Goal: Information Seeking & Learning: Learn about a topic

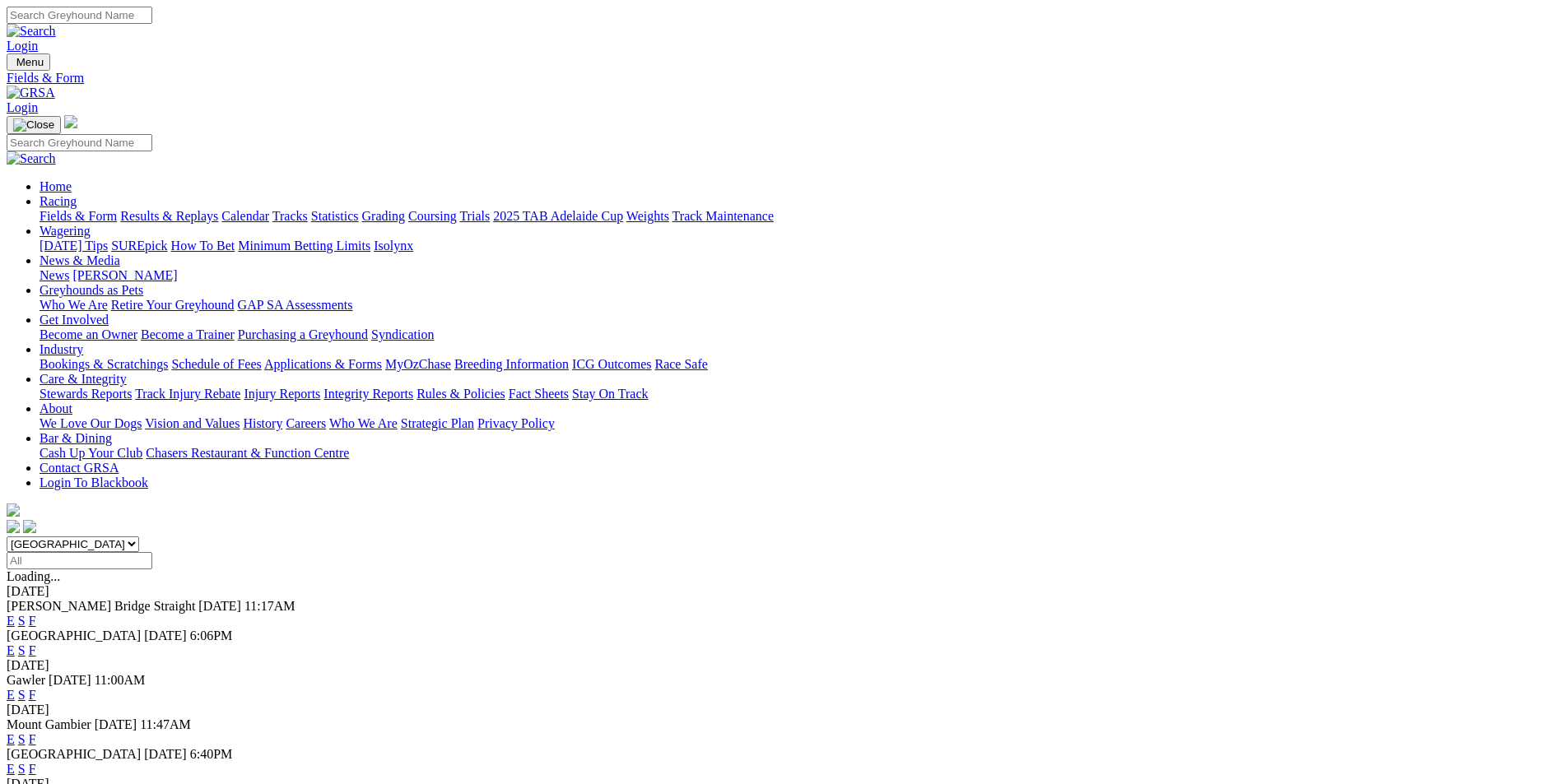
click at [139, 536] on select "South Australia New South Wales Northern Territory Queensland Tasmania Victoria…" at bounding box center [72, 544] width 132 height 16
select select "QLD"
click at [139, 536] on select "South Australia New South Wales Northern Territory Queensland Tasmania Victoria…" at bounding box center [72, 544] width 132 height 16
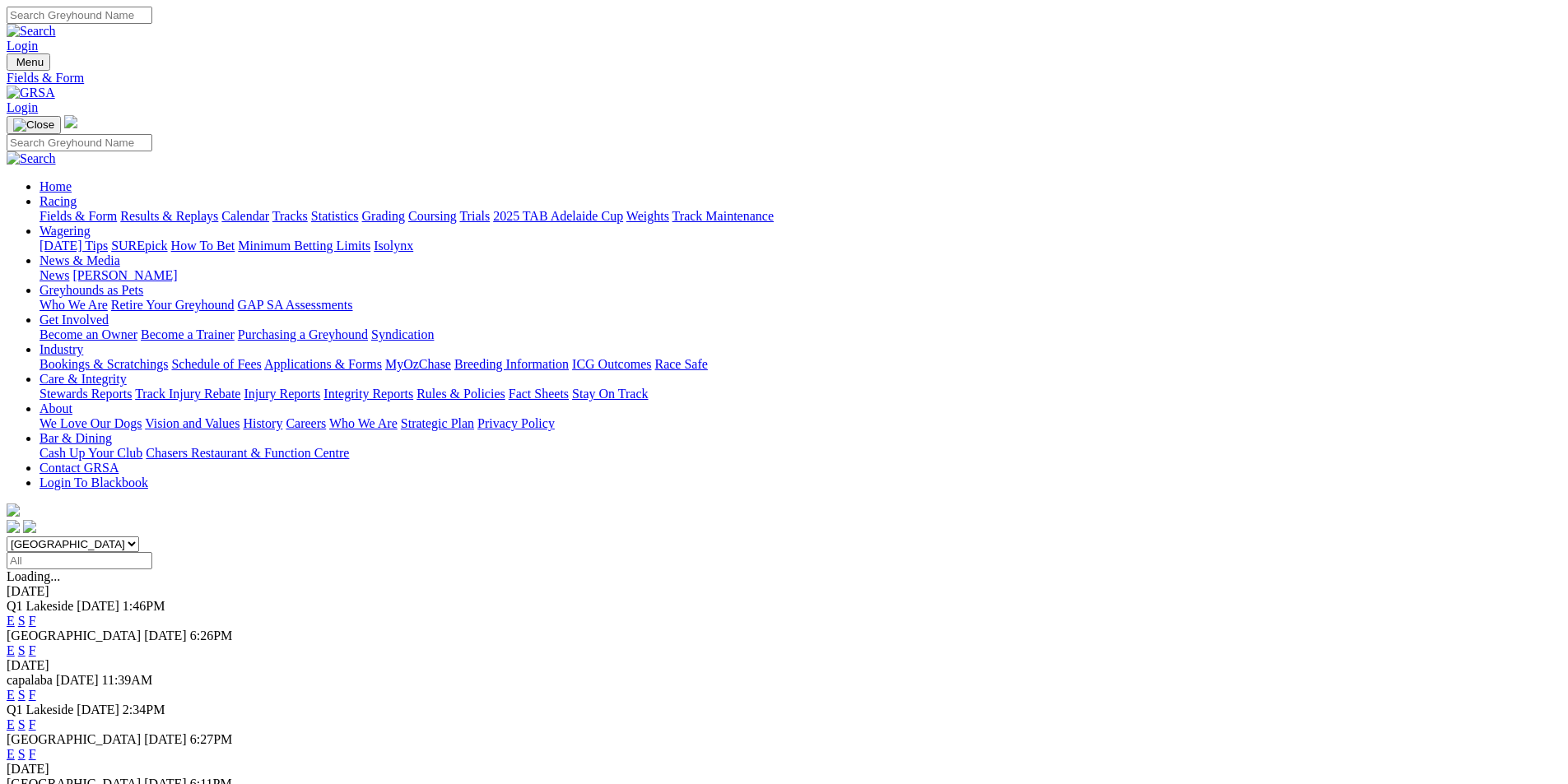
click at [36, 614] on link "F" at bounding box center [33, 621] width 7 height 14
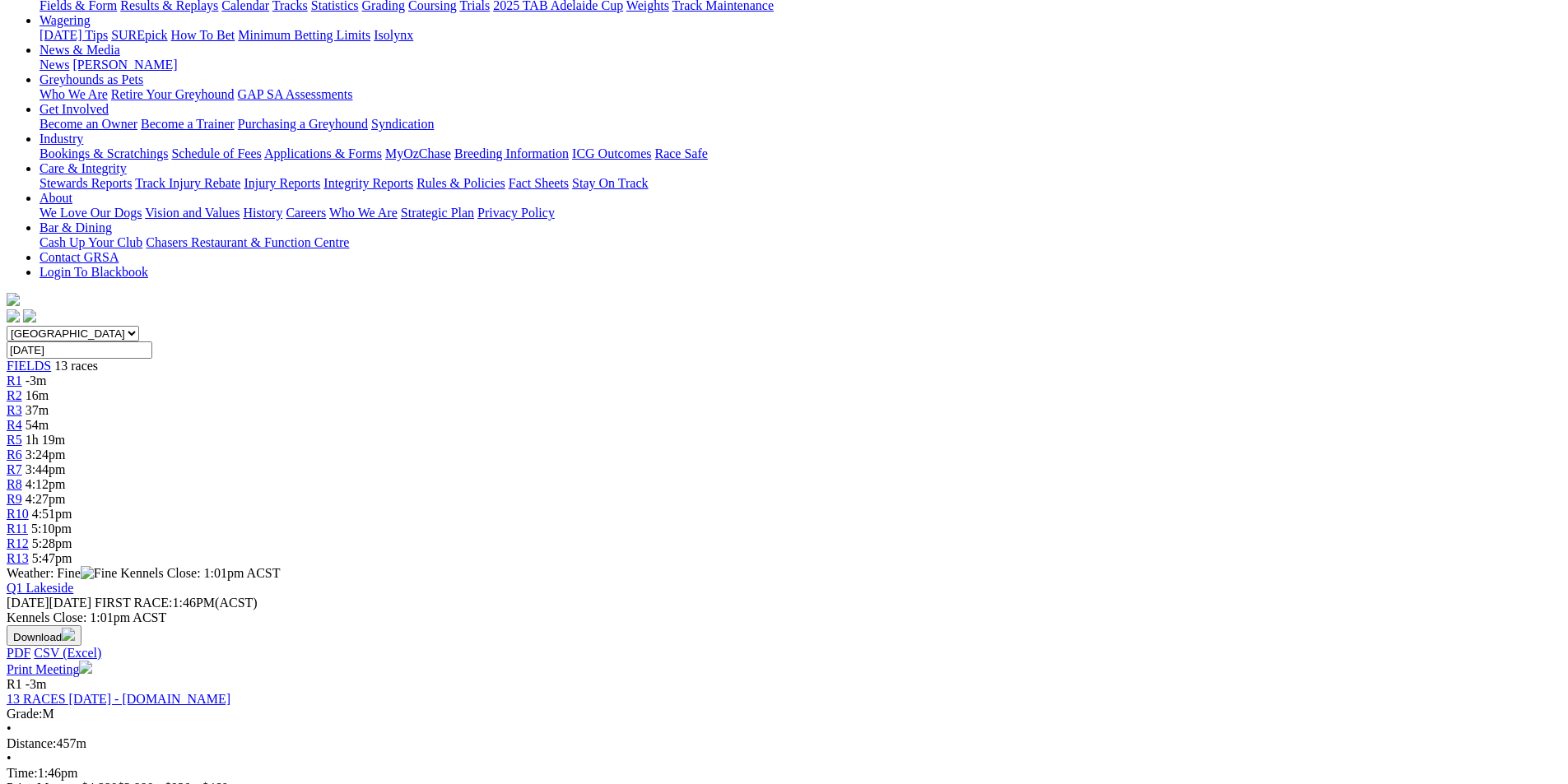
scroll to position [247, 0]
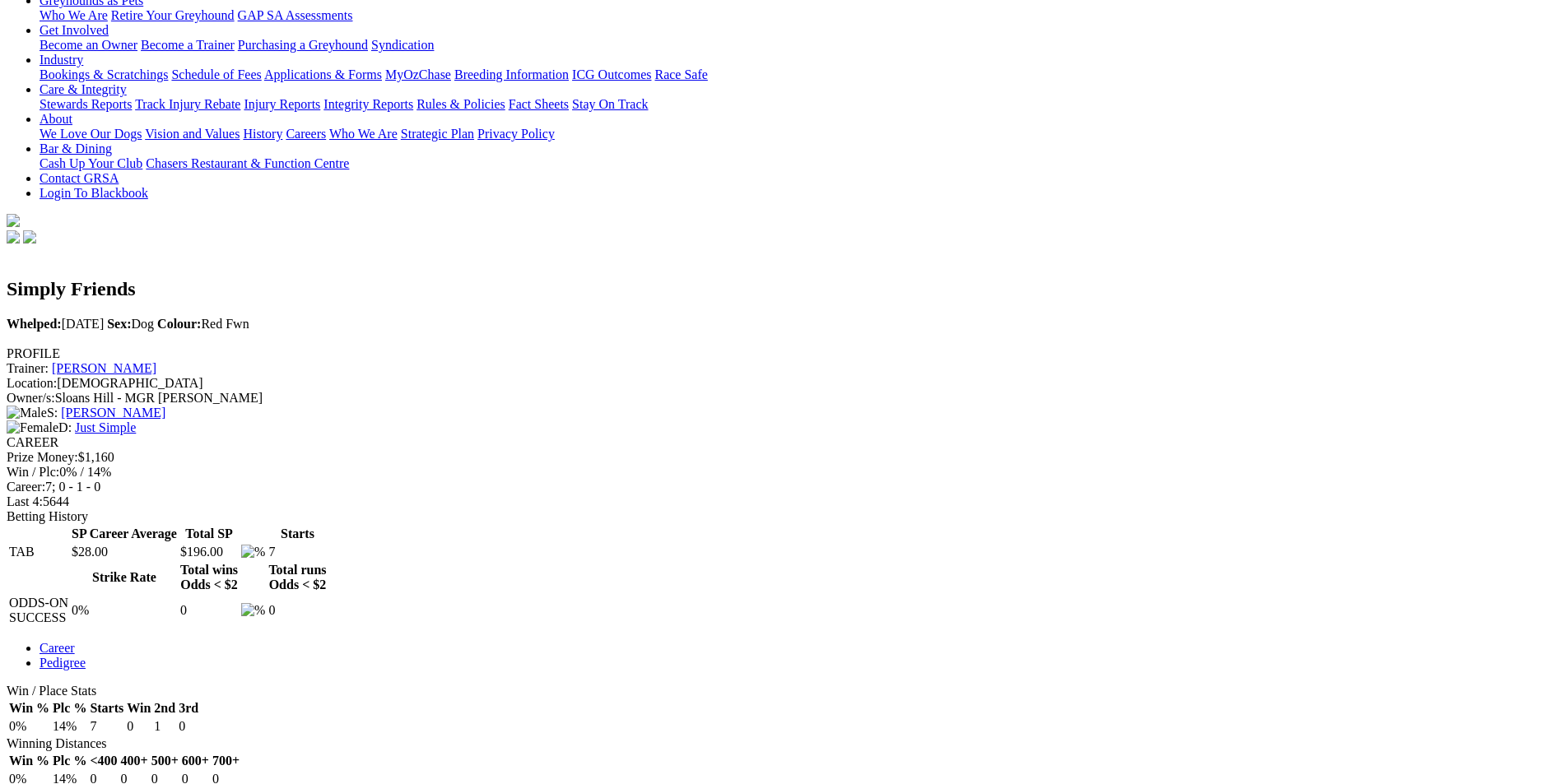
scroll to position [329, 0]
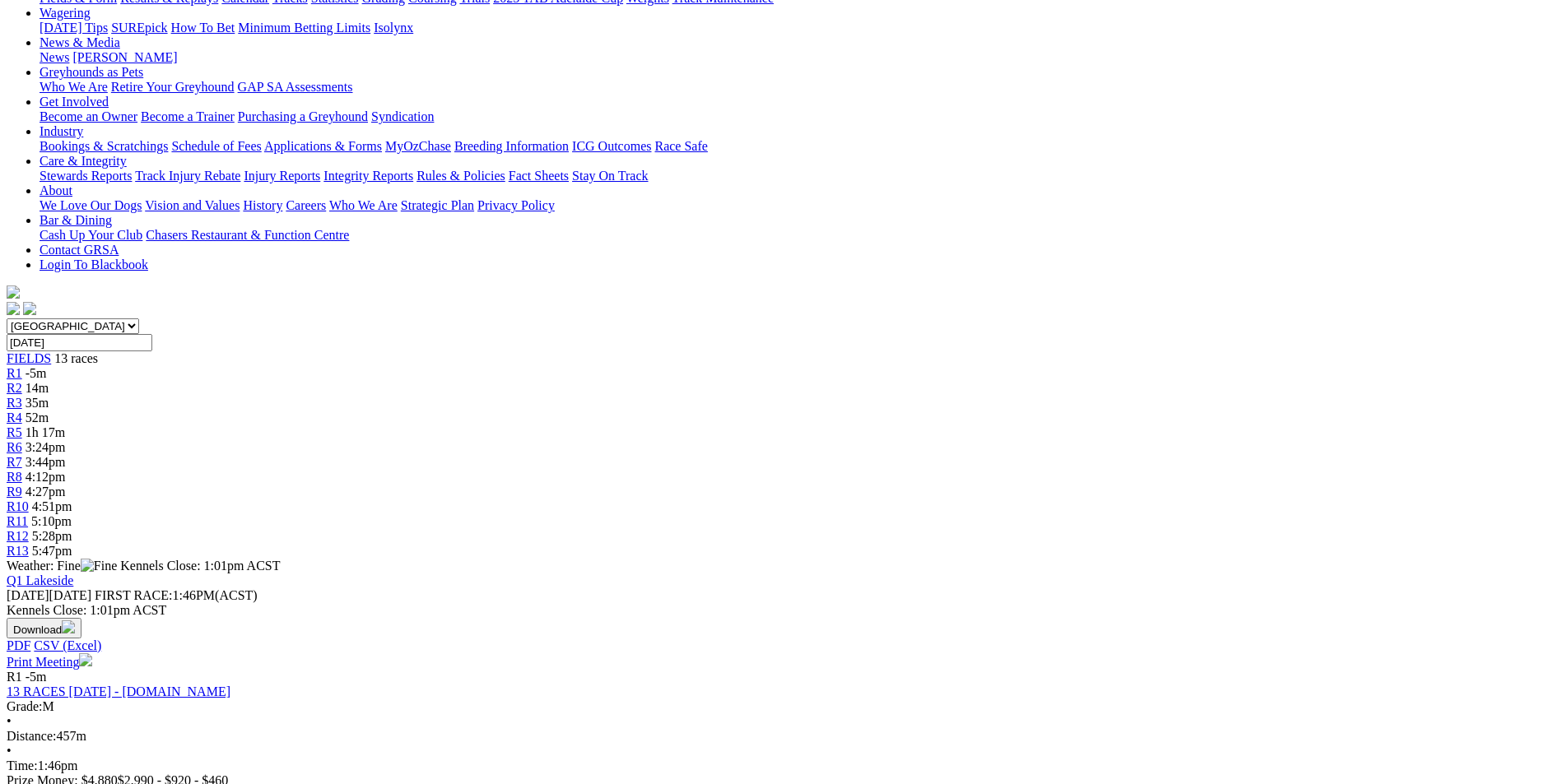
scroll to position [247, 0]
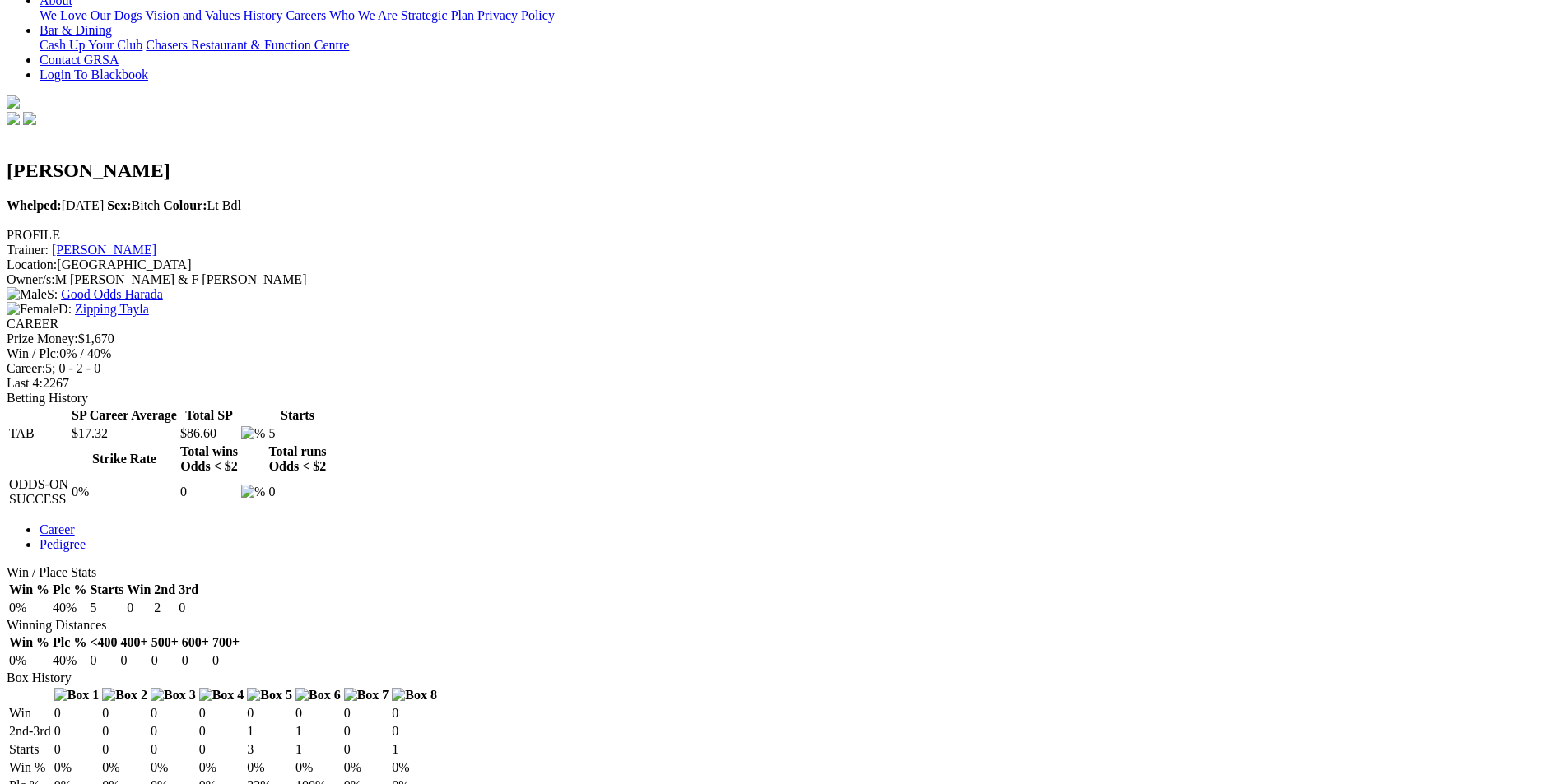
scroll to position [329, 0]
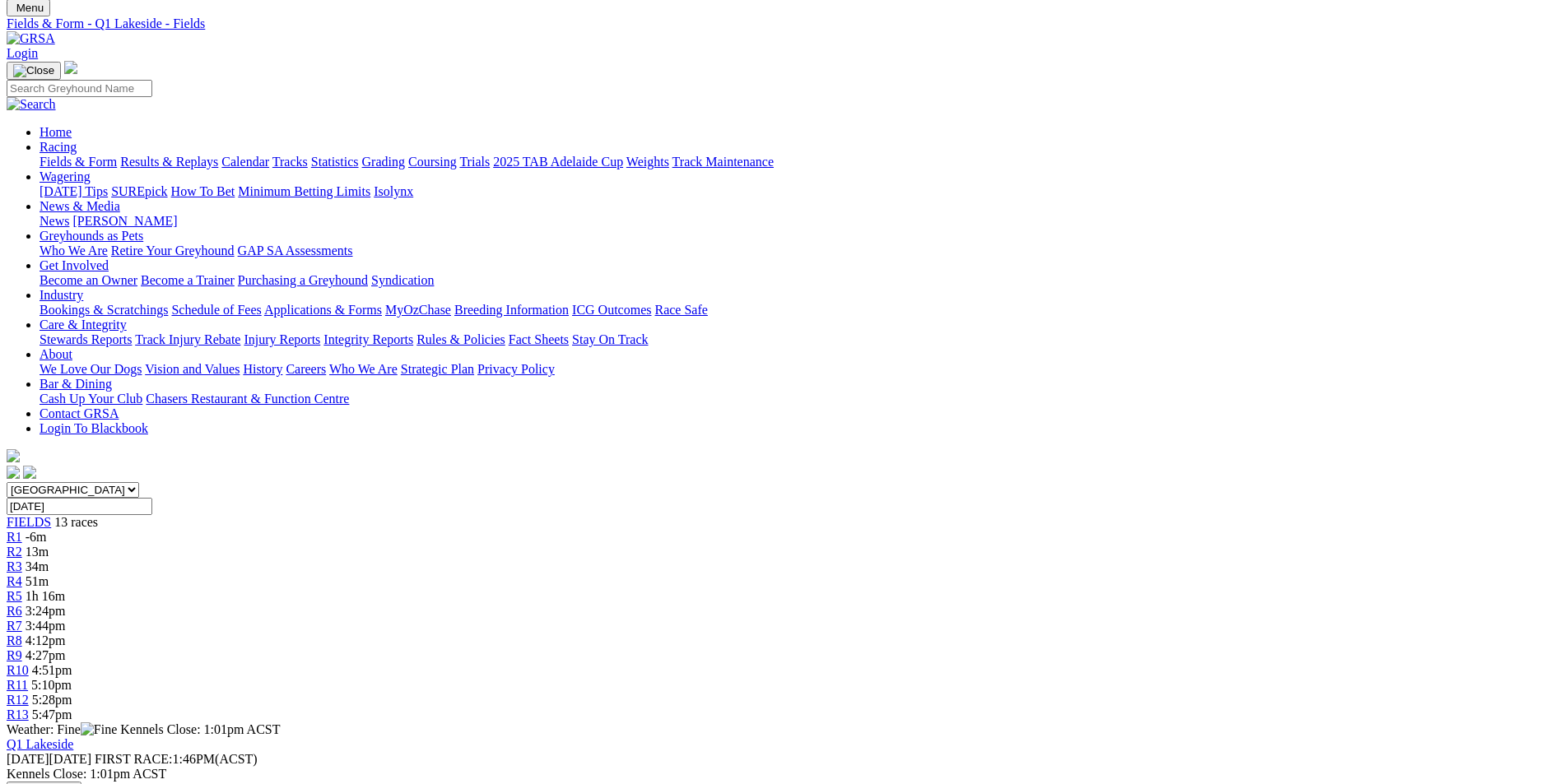
scroll to position [165, 0]
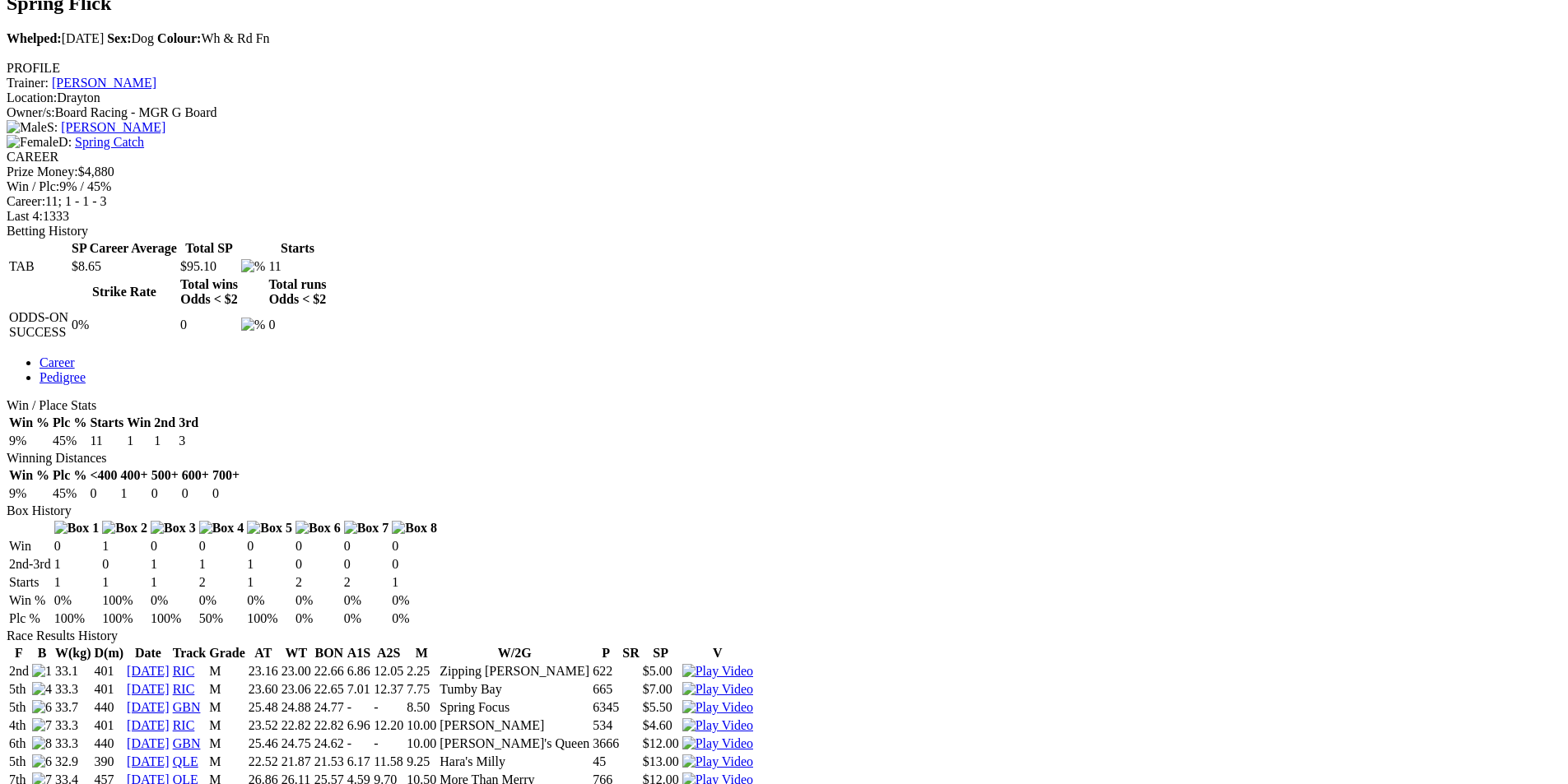
scroll to position [576, 0]
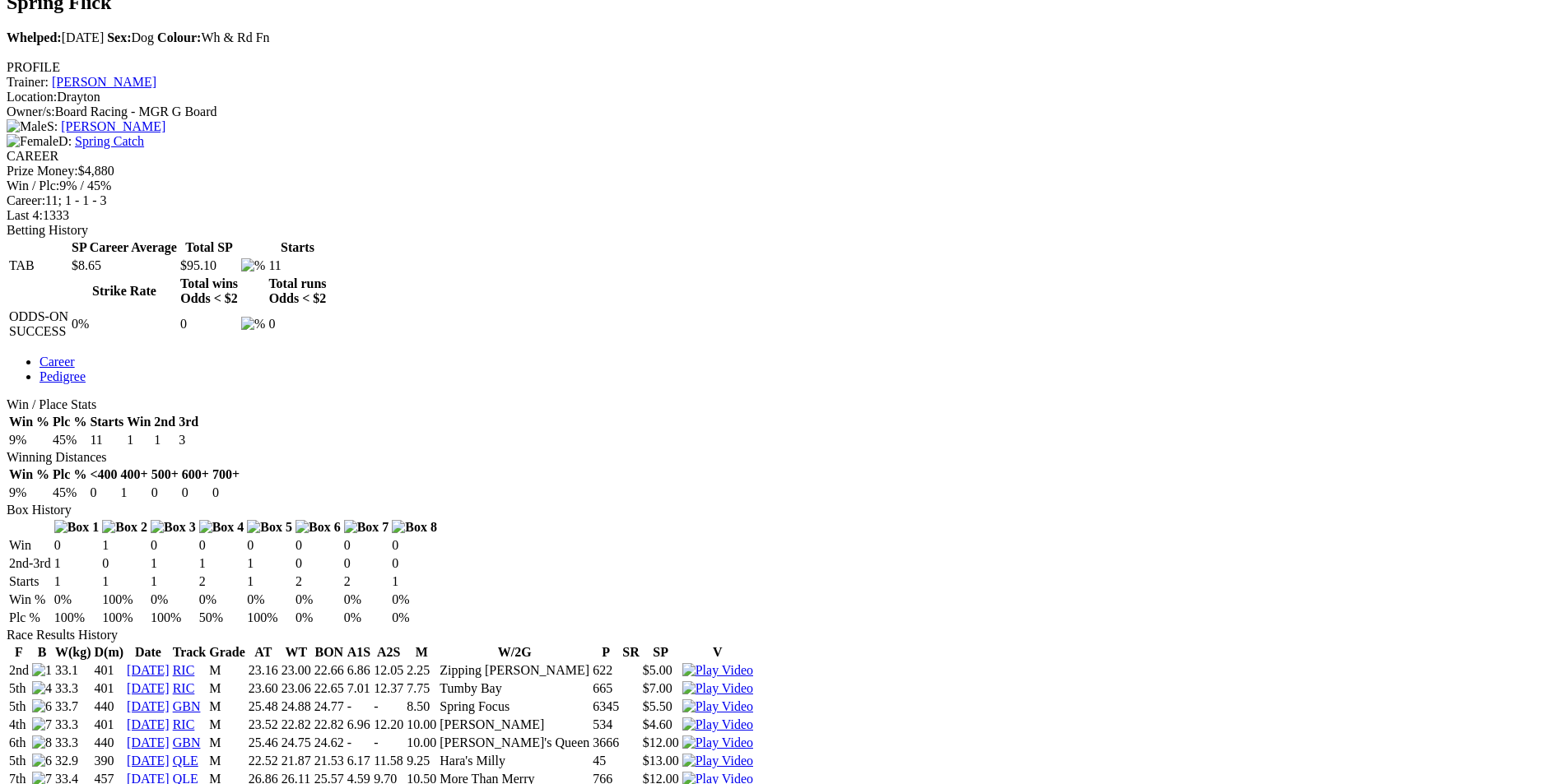
click at [754, 772] on img at bounding box center [717, 779] width 71 height 15
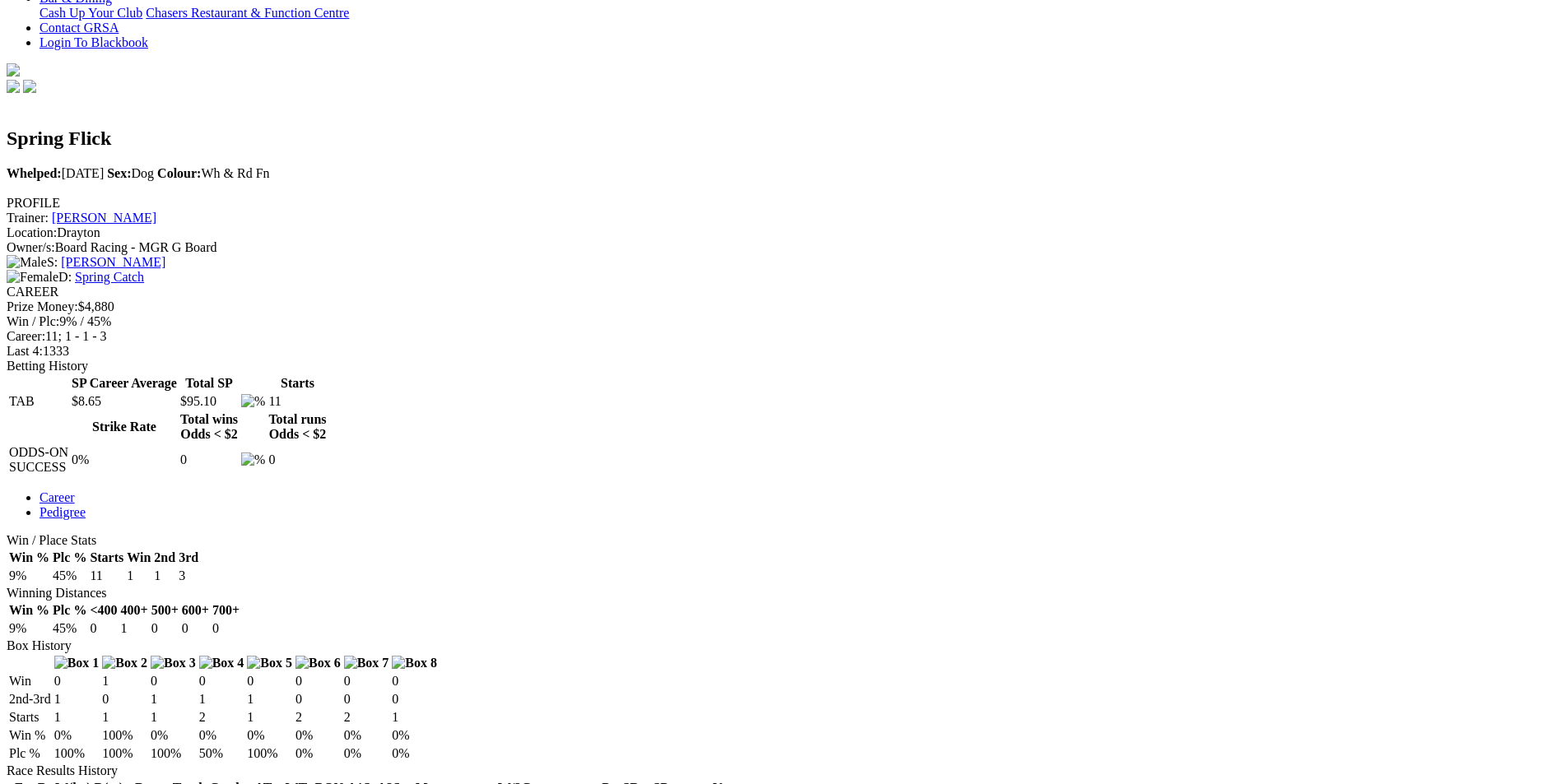
scroll to position [411, 0]
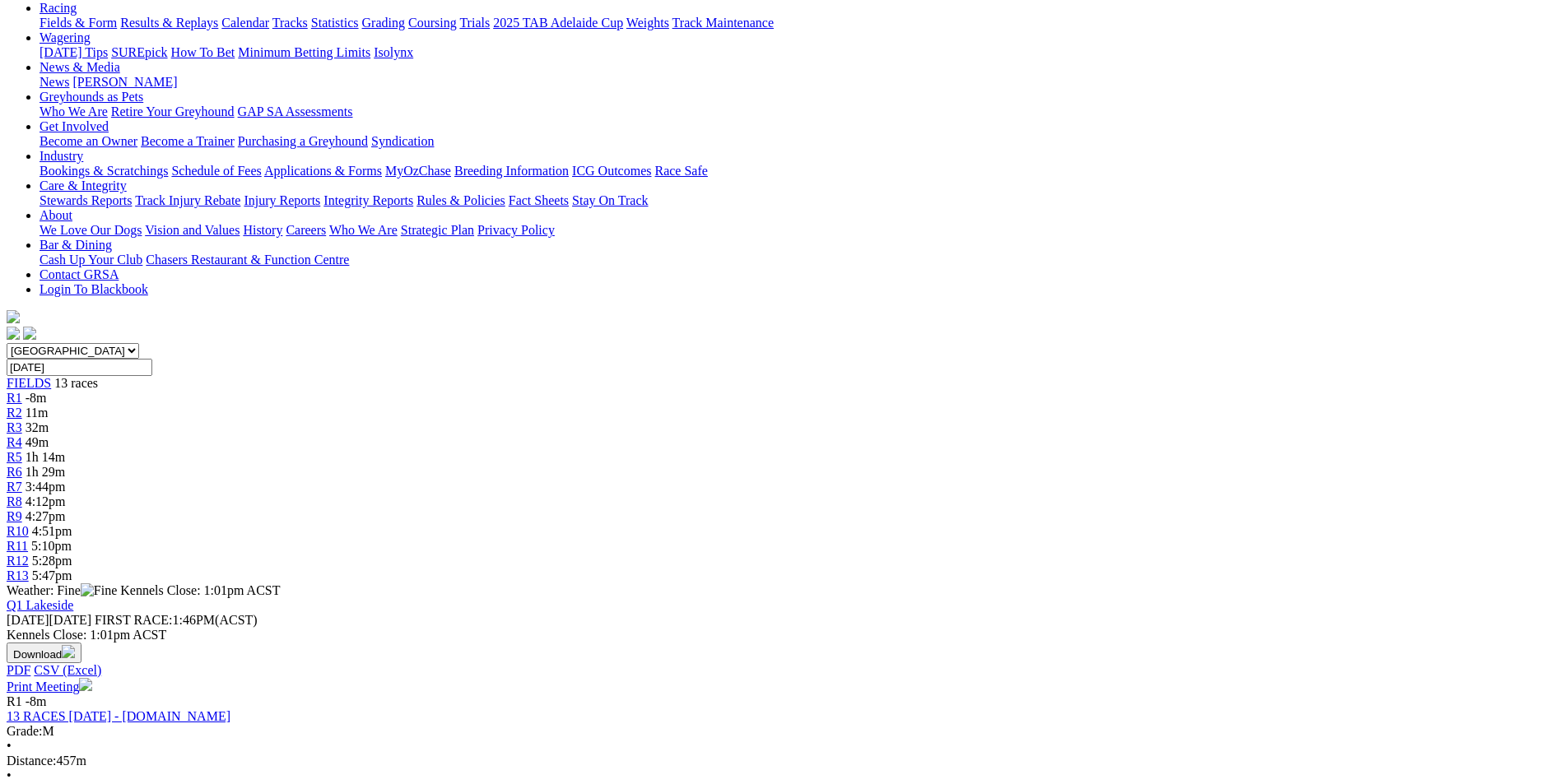
scroll to position [247, 0]
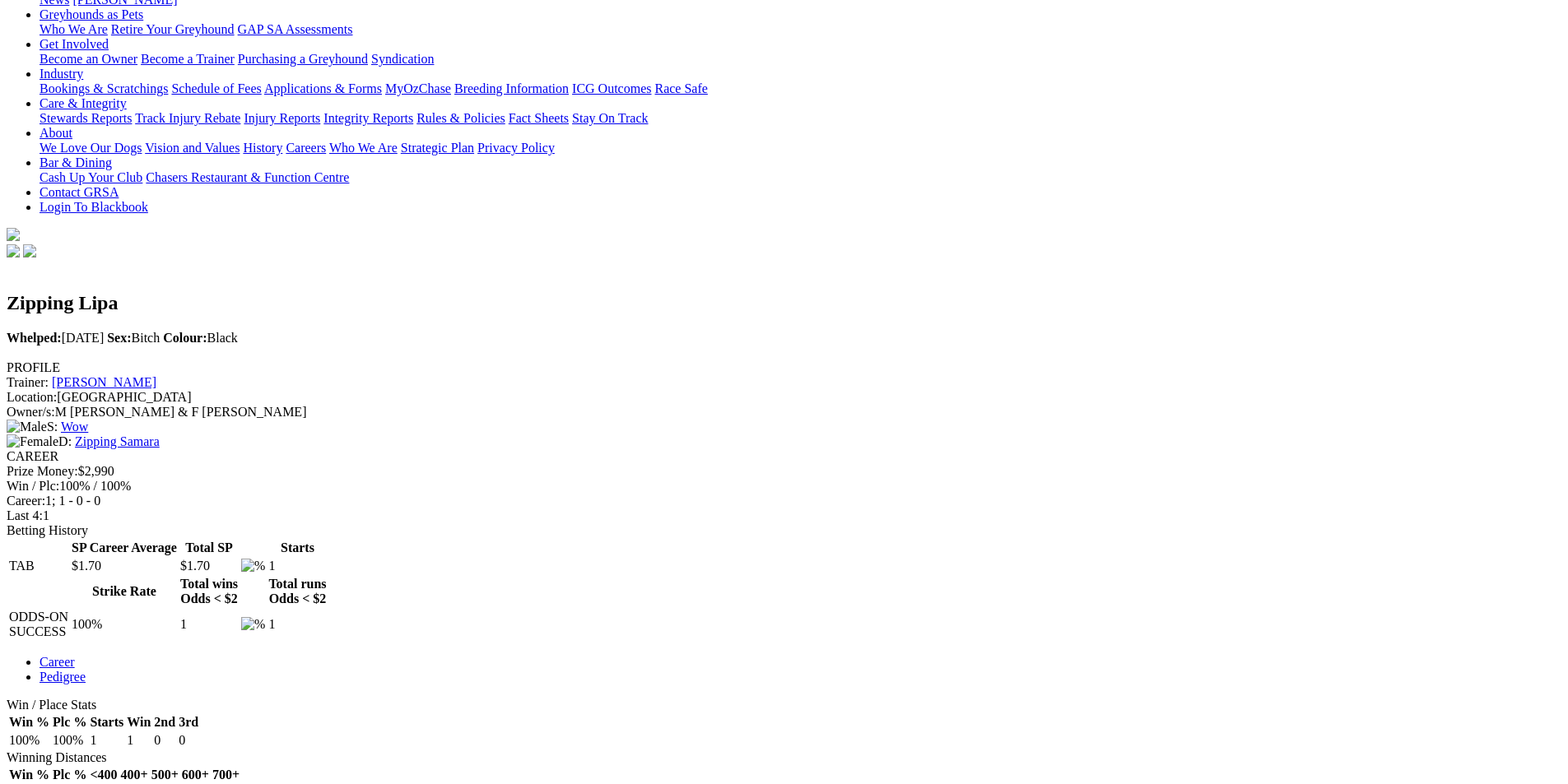
scroll to position [247, 0]
